Goal: Navigation & Orientation: Find specific page/section

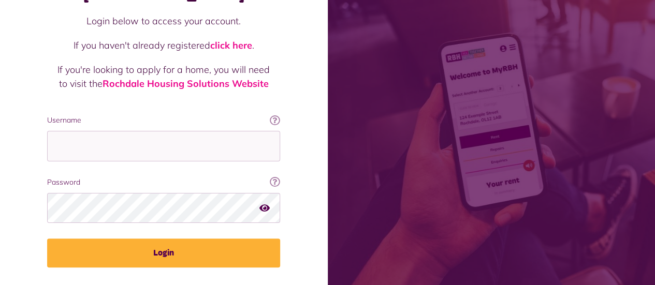
scroll to position [105, 0]
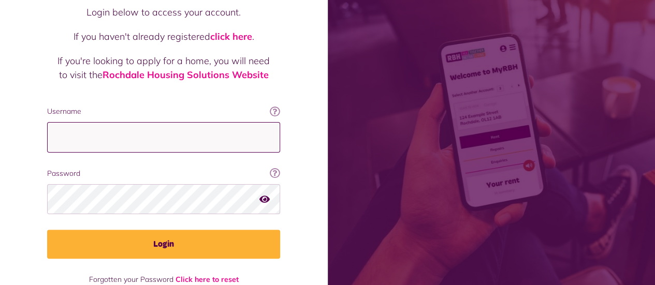
type input "**********"
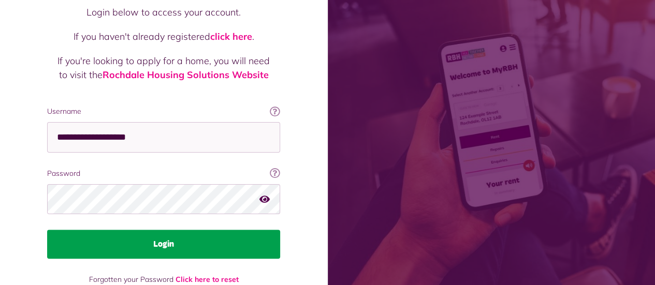
click at [74, 230] on button "Login" at bounding box center [163, 244] width 233 height 29
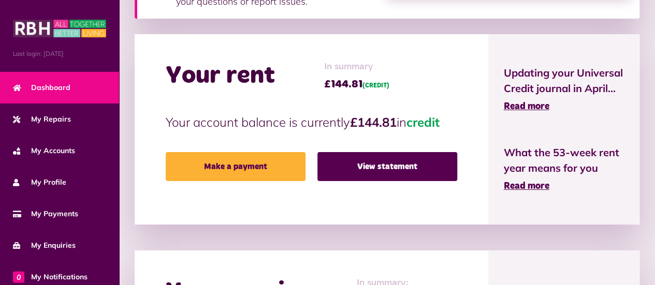
scroll to position [297, 0]
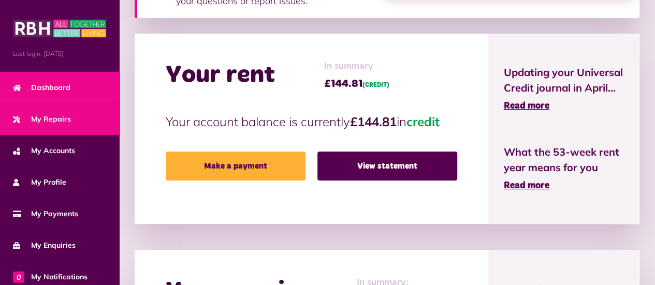
click at [55, 120] on span "My Repairs" at bounding box center [42, 119] width 58 height 11
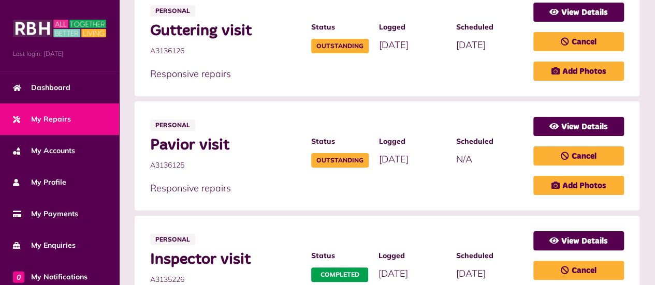
scroll to position [648, 0]
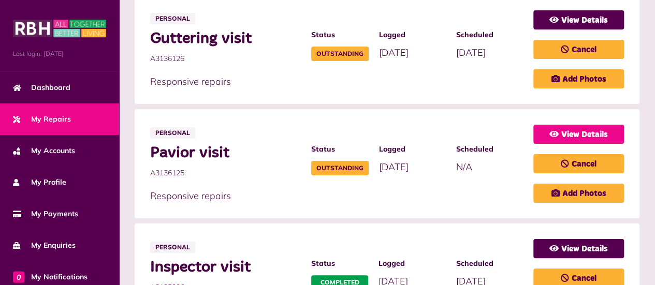
click at [613, 130] on link "View Details" at bounding box center [578, 134] width 91 height 19
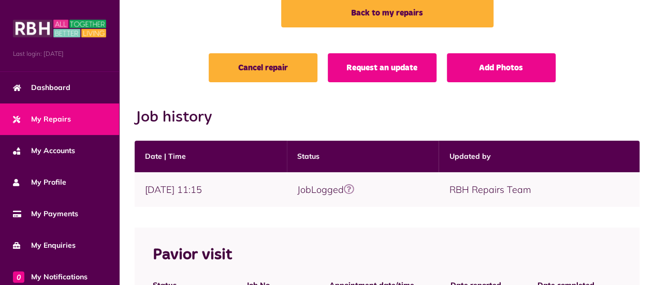
scroll to position [69, 0]
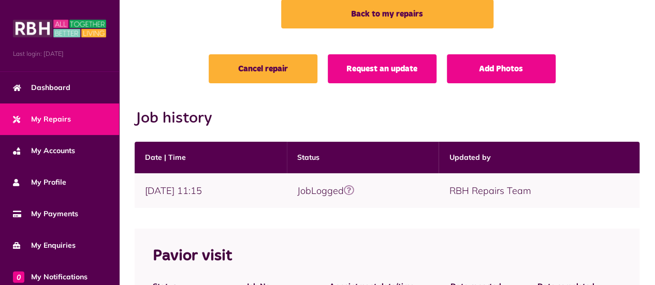
click at [84, 121] on link "My Repairs" at bounding box center [59, 120] width 119 height 32
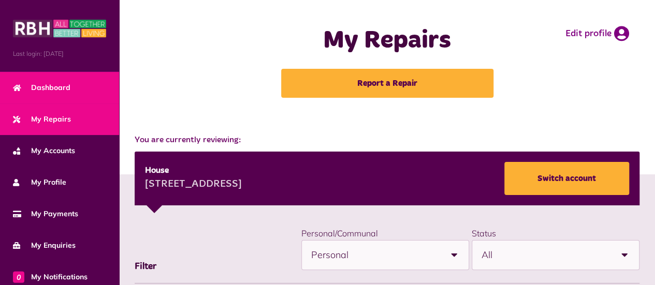
click at [49, 87] on span "Dashboard" at bounding box center [41, 87] width 57 height 11
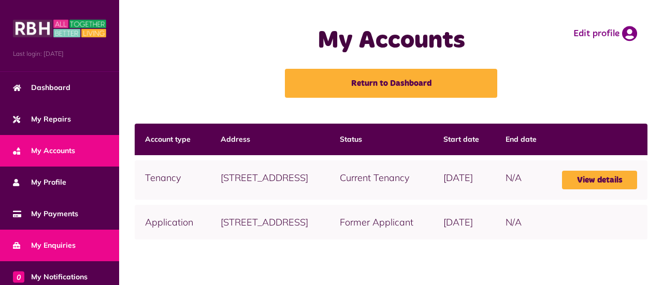
click at [45, 244] on span "My Enquiries" at bounding box center [44, 245] width 63 height 11
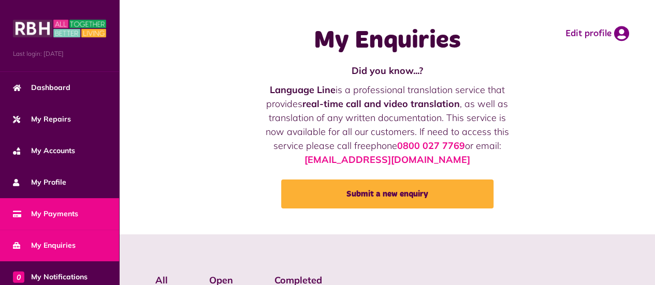
click at [41, 211] on span "My Payments" at bounding box center [45, 214] width 65 height 11
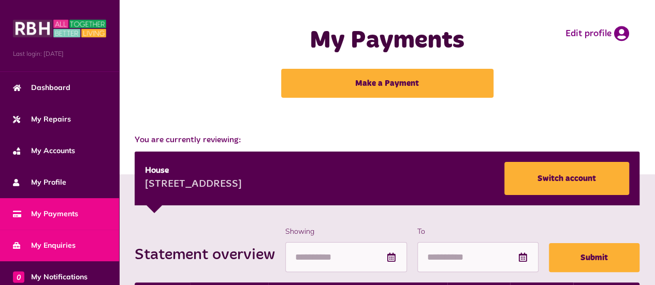
click at [43, 241] on span "My Enquiries" at bounding box center [44, 245] width 63 height 11
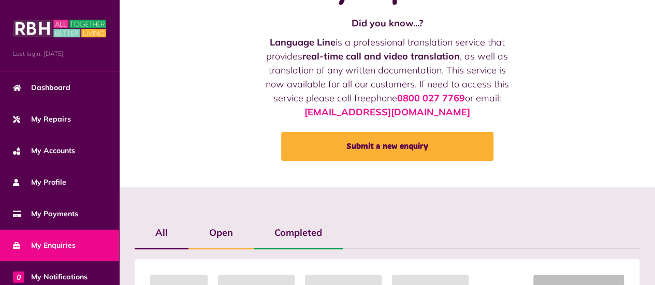
scroll to position [98, 0]
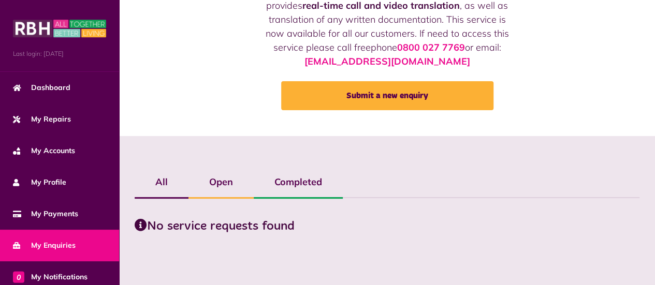
click at [231, 197] on label "Open" at bounding box center [220, 182] width 65 height 30
click at [299, 188] on label "Completed" at bounding box center [298, 182] width 89 height 30
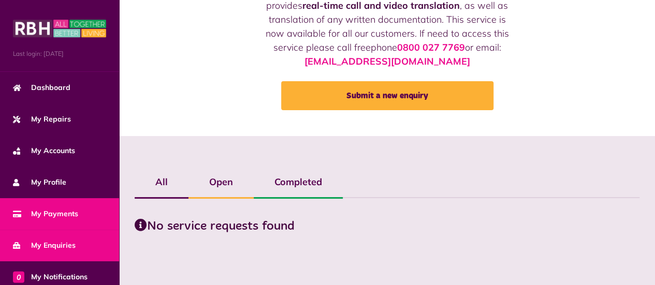
click at [53, 211] on span "My Payments" at bounding box center [45, 214] width 65 height 11
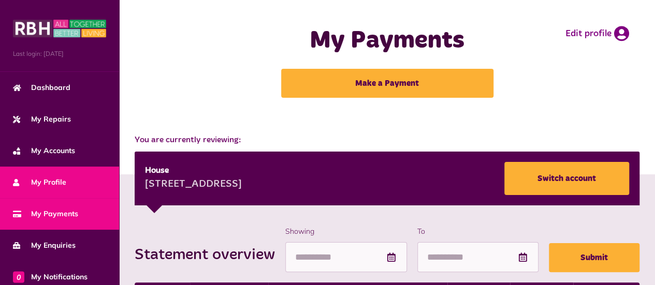
click at [45, 187] on link "My Profile" at bounding box center [59, 183] width 119 height 32
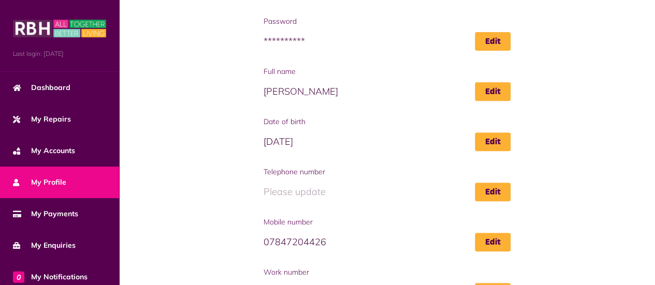
scroll to position [159, 0]
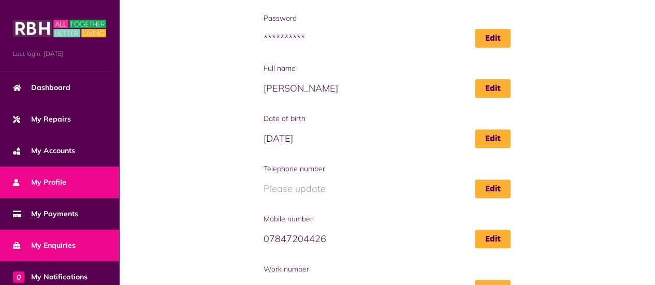
click at [49, 247] on span "My Enquiries" at bounding box center [44, 245] width 63 height 11
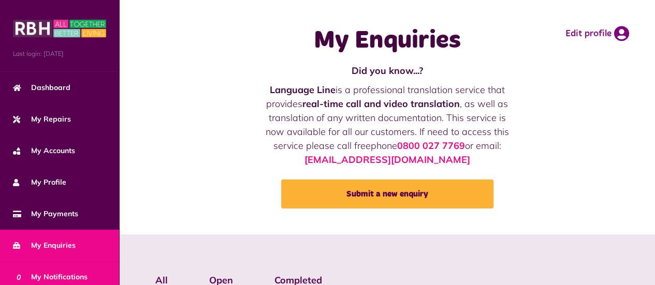
click at [51, 272] on span "0 My Notifications" at bounding box center [50, 277] width 75 height 11
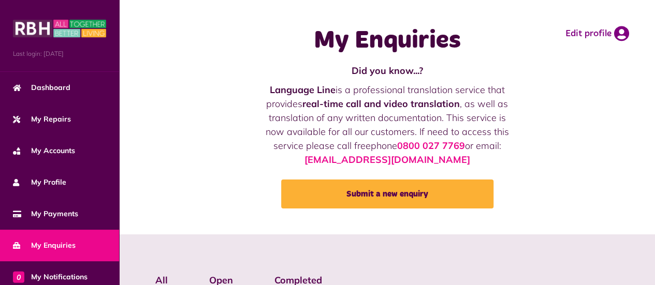
click at [592, 86] on div "My Enquiries Did you know...? Language Line is a professional translation servi…" at bounding box center [386, 117] width 515 height 214
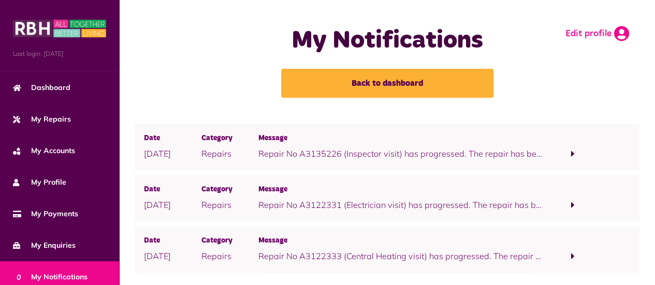
click at [628, 31] on icon at bounding box center [621, 34] width 15 height 16
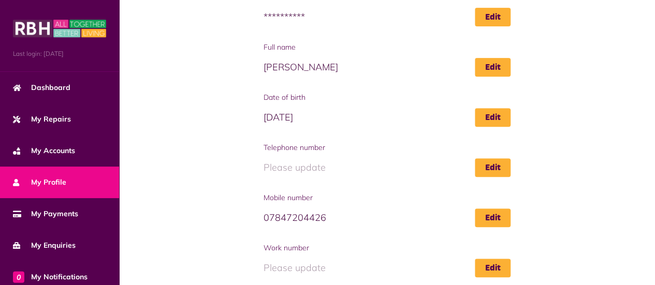
scroll to position [209, 0]
